Goal: Task Accomplishment & Management: Complete application form

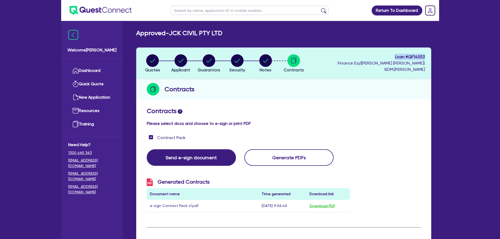
drag, startPoint x: 393, startPoint y: 57, endPoint x: 425, endPoint y: 55, distance: 32.0
click at [425, 55] on header "Quotes Applicant [GEOGRAPHIC_DATA] Security Notes Contracts Loan # QF14553 Fina…" at bounding box center [283, 63] width 295 height 32
copy span "Loan # QF14553"
click at [155, 63] on circle "button" at bounding box center [152, 60] width 13 height 13
select select "Quest Finance - Own Book"
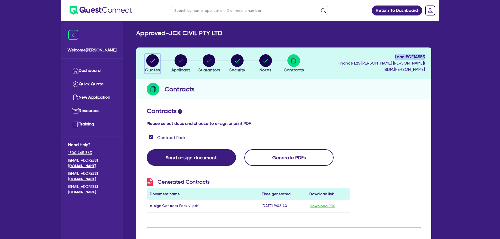
select select "PRIMARY_ASSETS"
select select "YELLOW_GOODS_AND_EXCAVATORS"
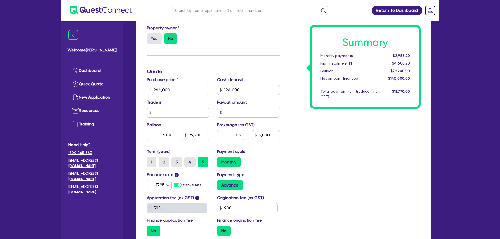
scroll to position [210, 0]
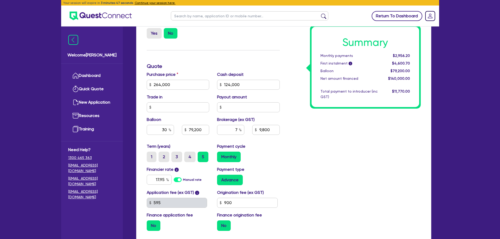
click at [398, 15] on link "Return To Dashboard" at bounding box center [396, 16] width 51 height 10
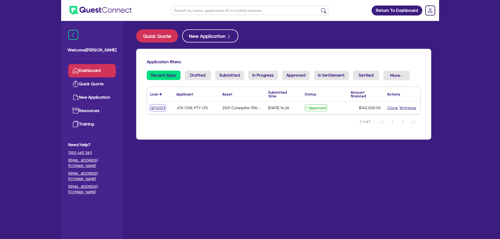
click at [156, 108] on link "QF14553" at bounding box center [157, 108] width 15 height 6
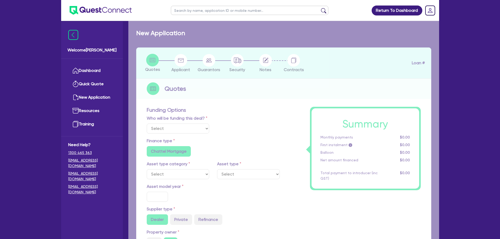
select select "Quest Finance - Own Book"
select select "PRIMARY_ASSETS"
type input "2021"
type input "264,000"
type input "124,000"
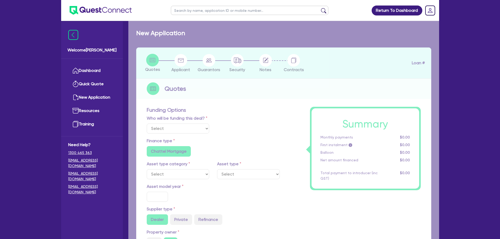
type input "30"
type input "79,200"
type input "7"
type input "9,800"
type input "17.95"
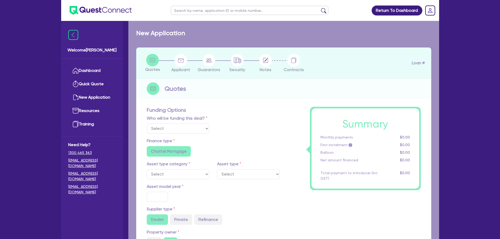
type input "900"
select select "YELLOW_GOODS_AND_EXCAVATORS"
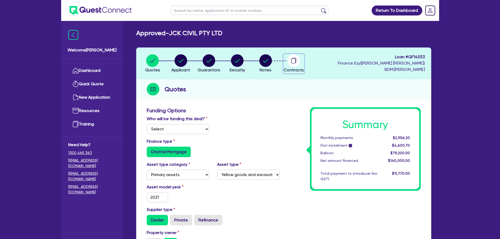
click at [301, 64] on div "button" at bounding box center [294, 60] width 20 height 13
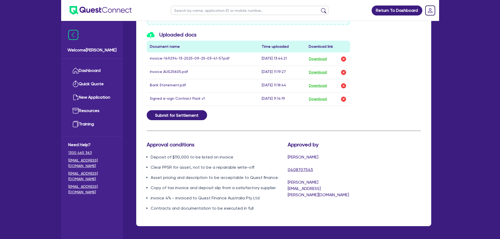
scroll to position [289, 0]
